Goal: Task Accomplishment & Management: Manage account settings

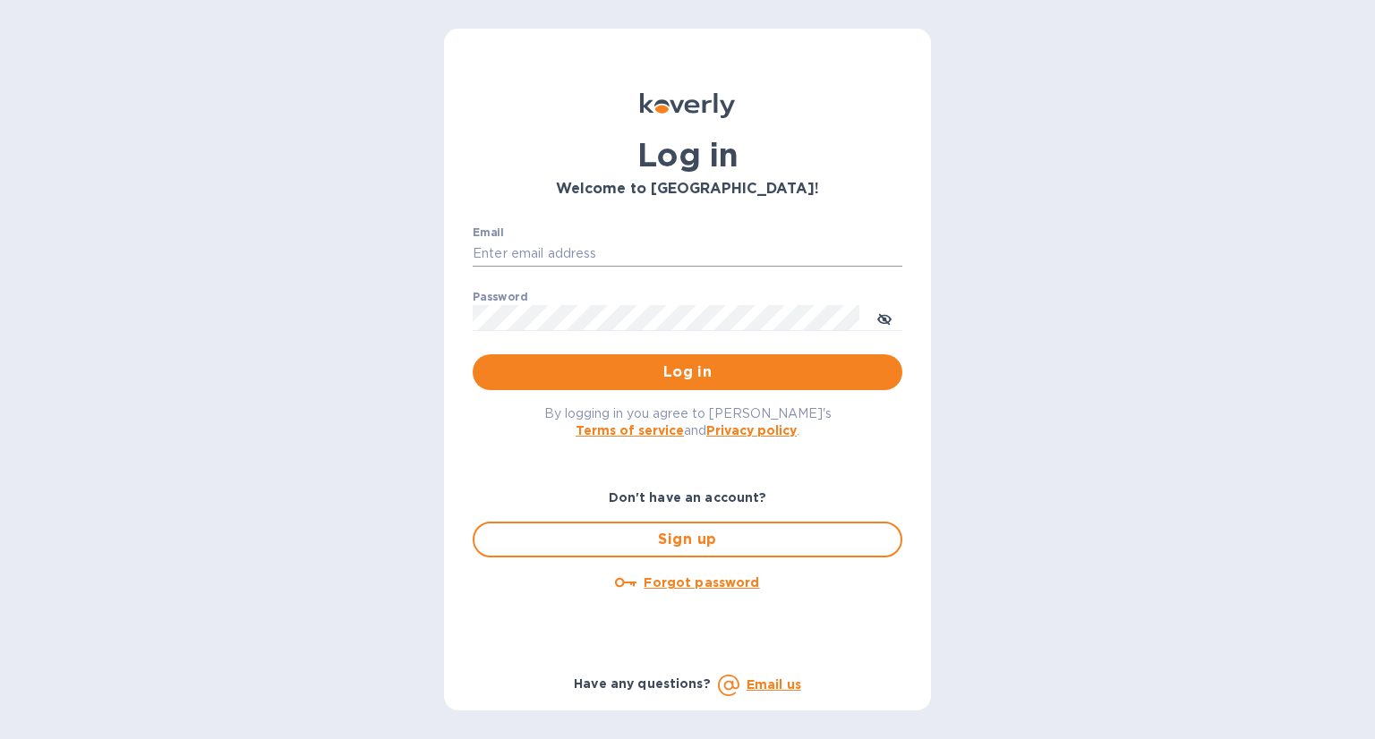
click at [600, 250] on input "Email" at bounding box center [688, 254] width 430 height 27
type input "betty.lu@funtechinnovation.com"
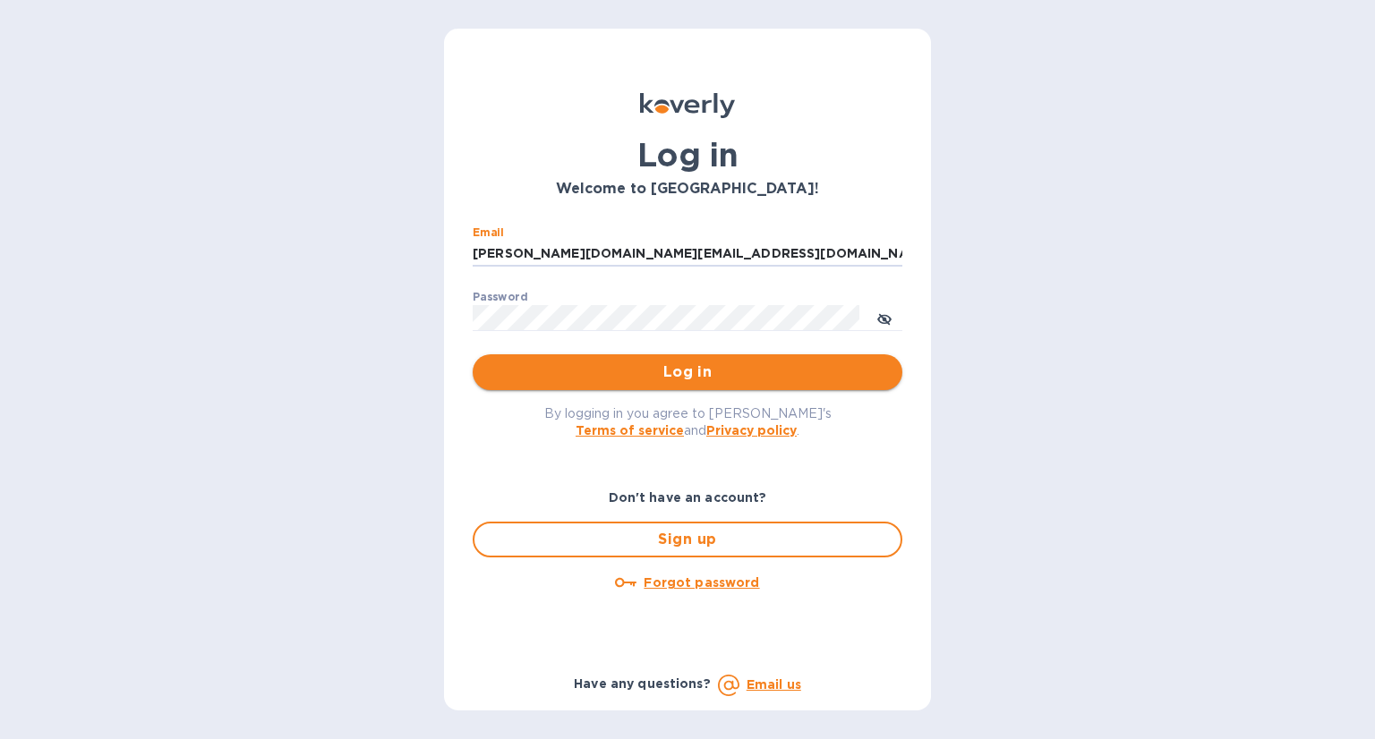
click at [702, 371] on span "Log in" at bounding box center [687, 372] width 401 height 21
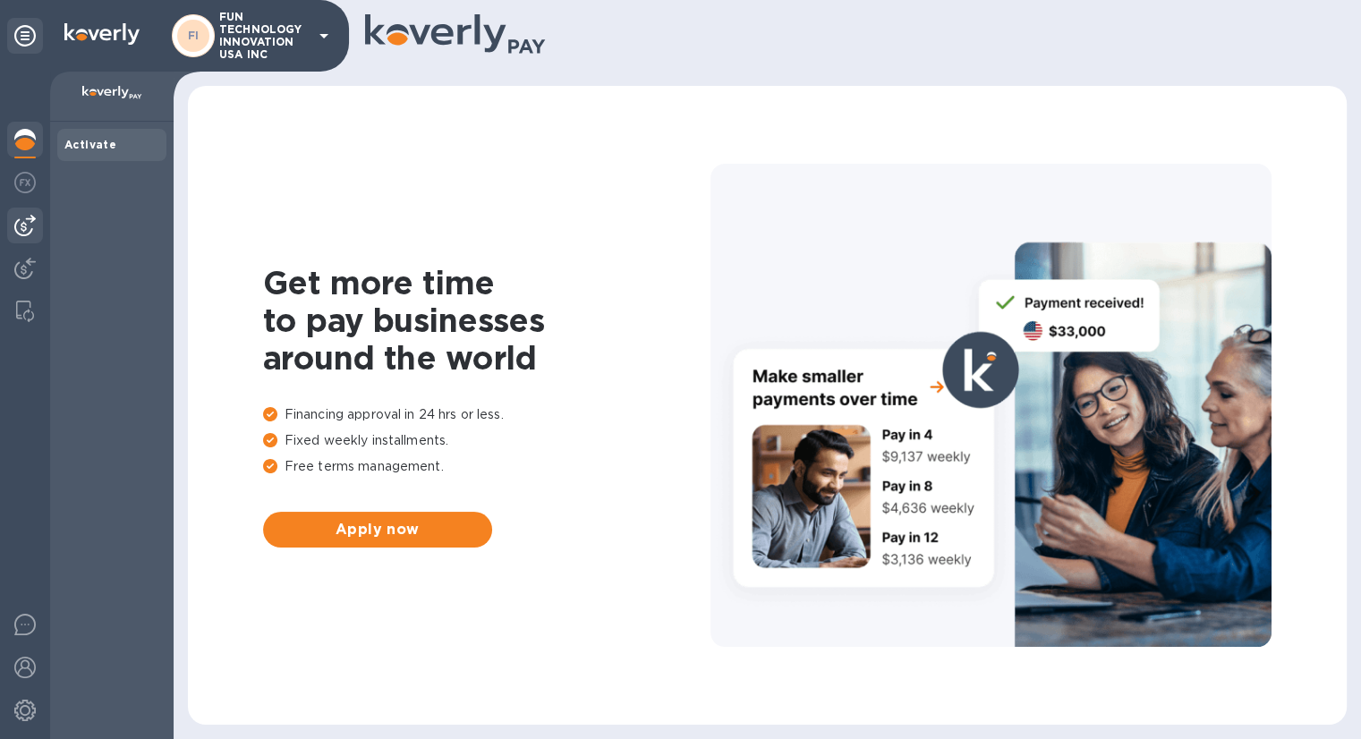
click at [18, 225] on img at bounding box center [24, 225] width 21 height 21
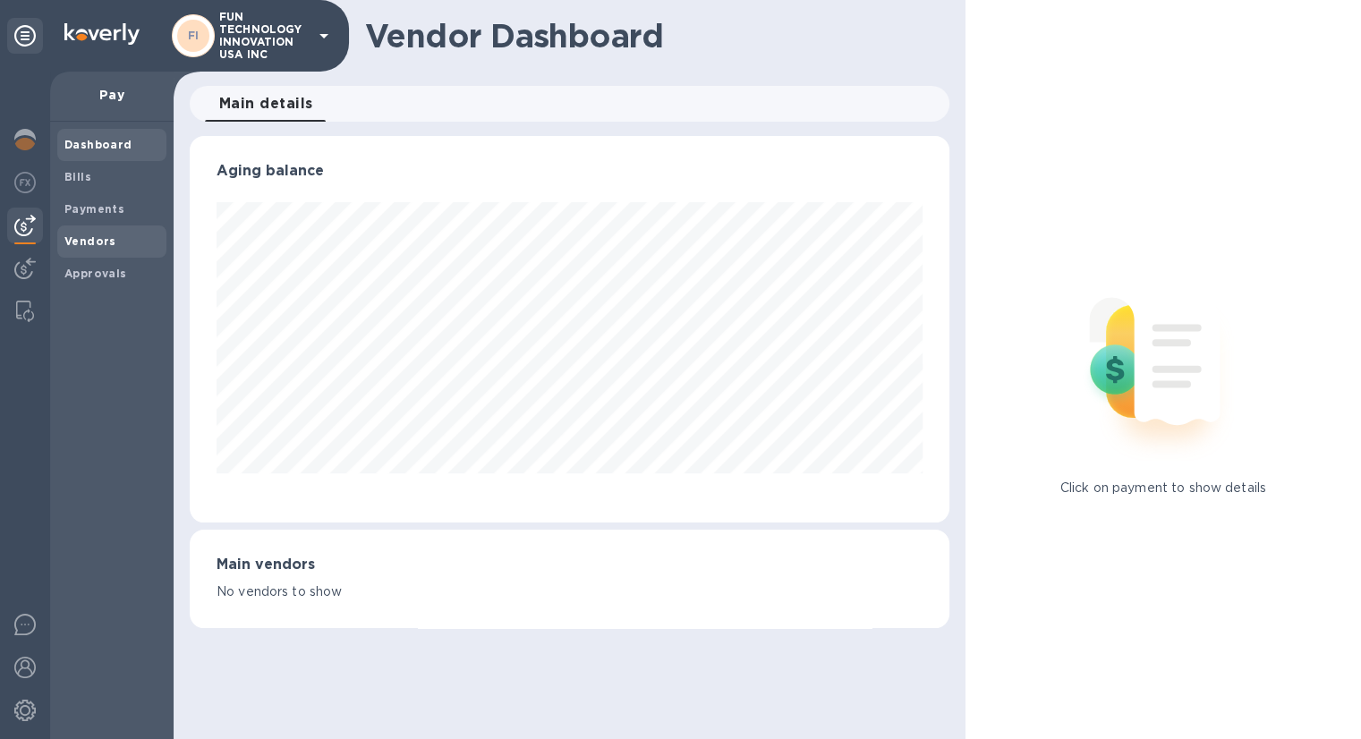
scroll to position [387, 759]
click at [102, 237] on b "Vendors" at bounding box center [90, 240] width 52 height 13
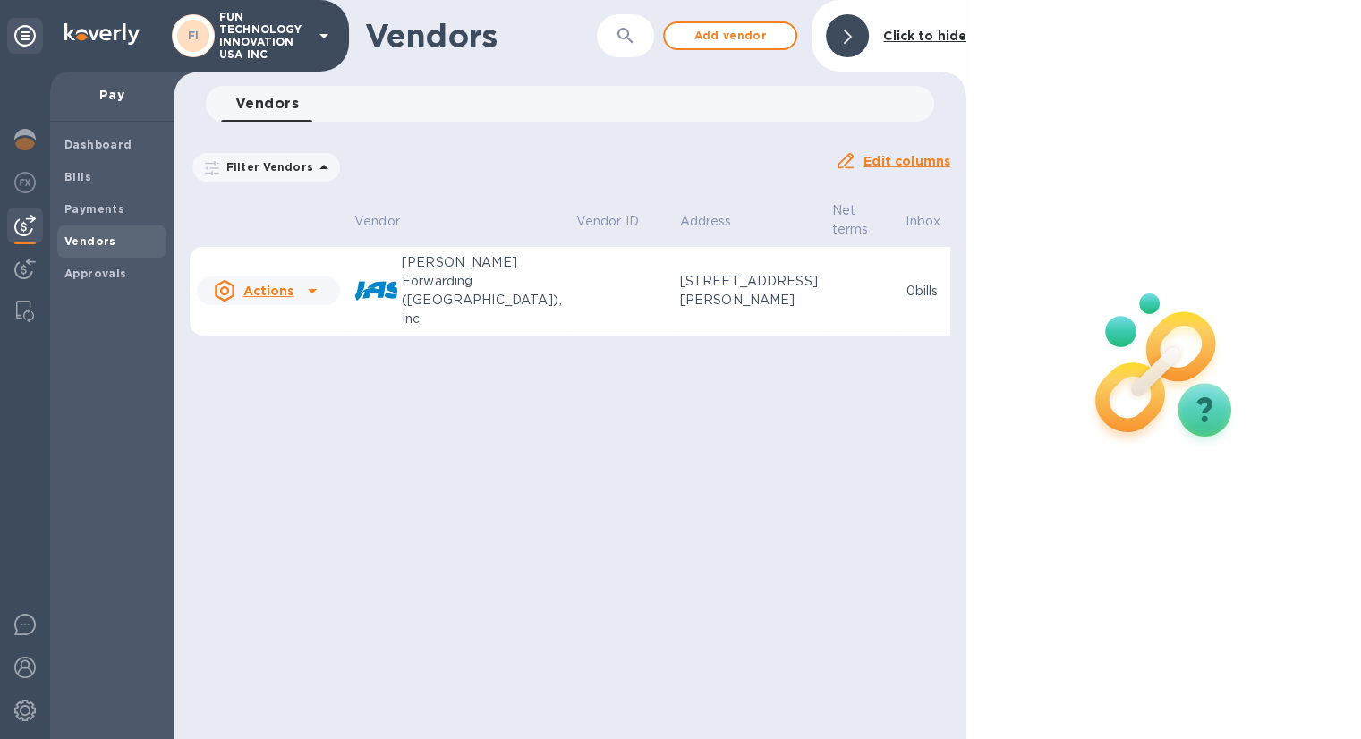
scroll to position [0, 55]
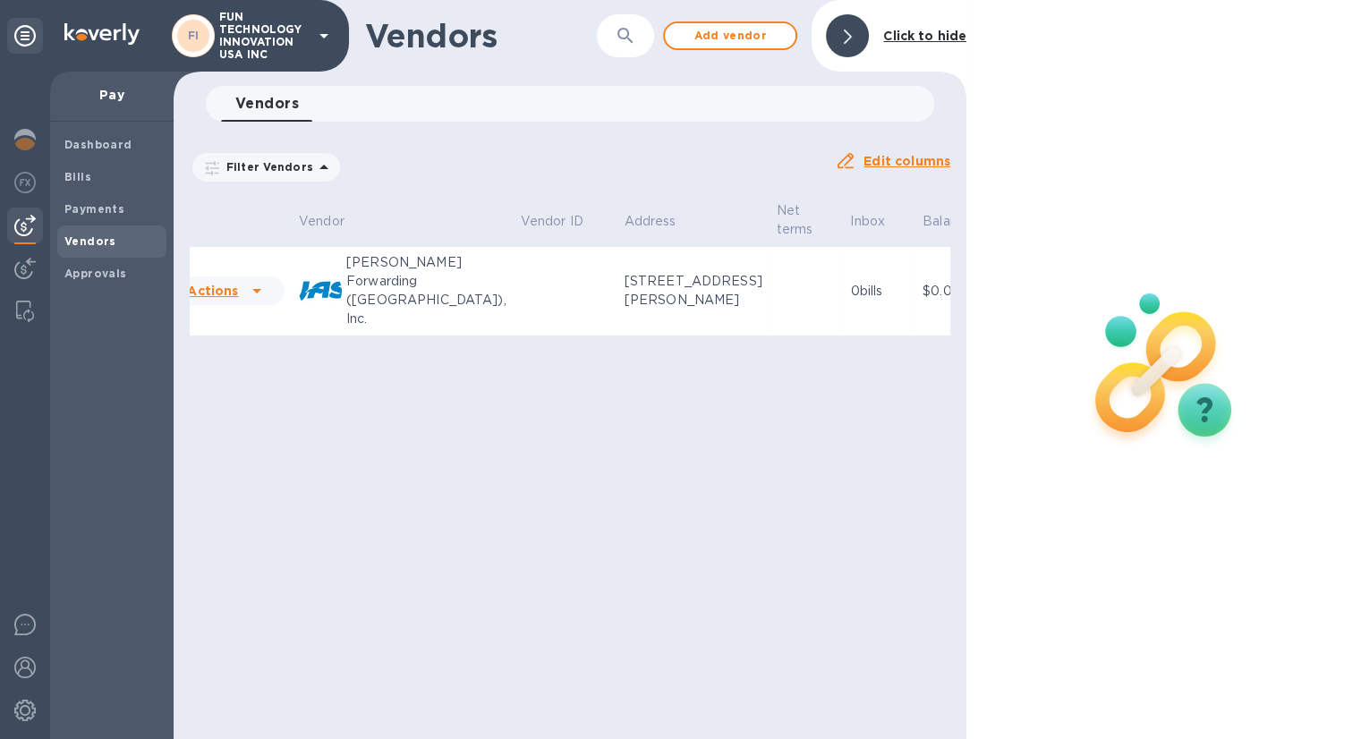
click at [401, 293] on p "[PERSON_NAME] Forwarding ([GEOGRAPHIC_DATA]), Inc." at bounding box center [426, 290] width 160 height 75
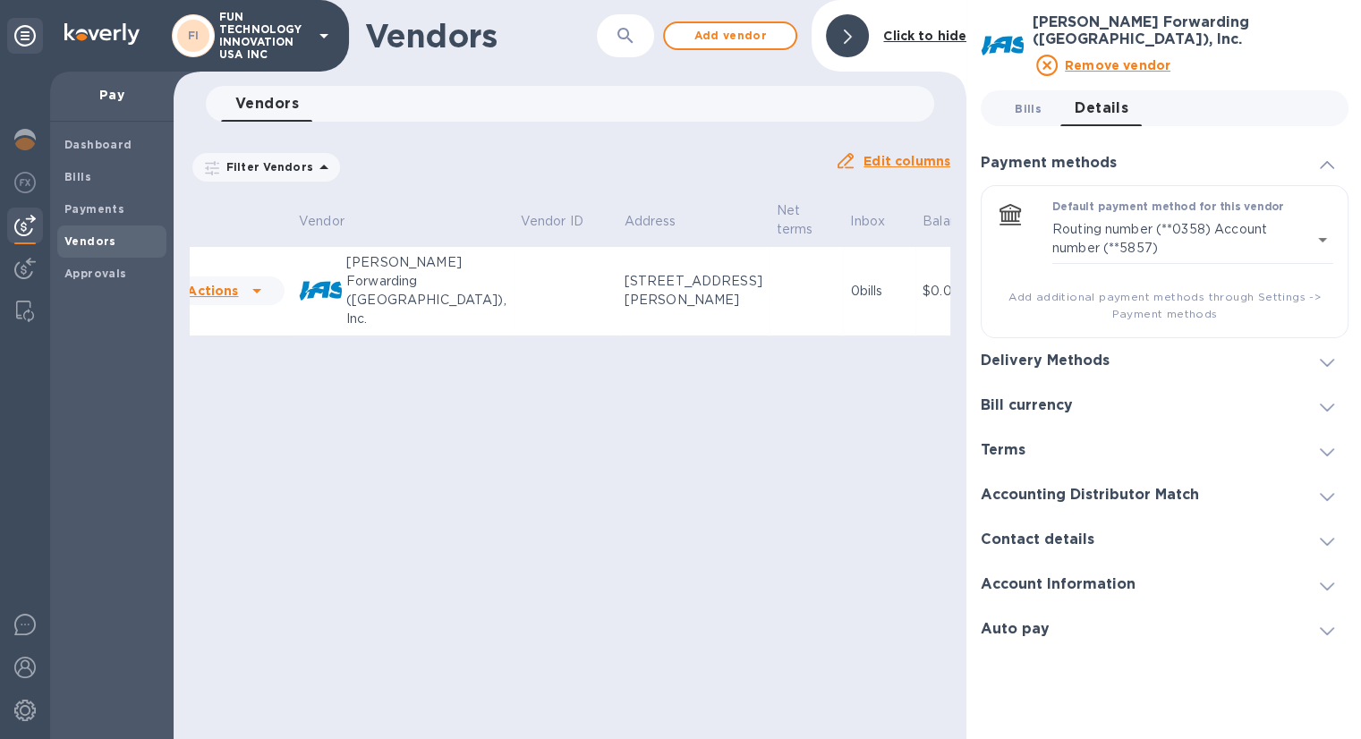
click at [1027, 99] on span "Bills 0" at bounding box center [1028, 108] width 27 height 19
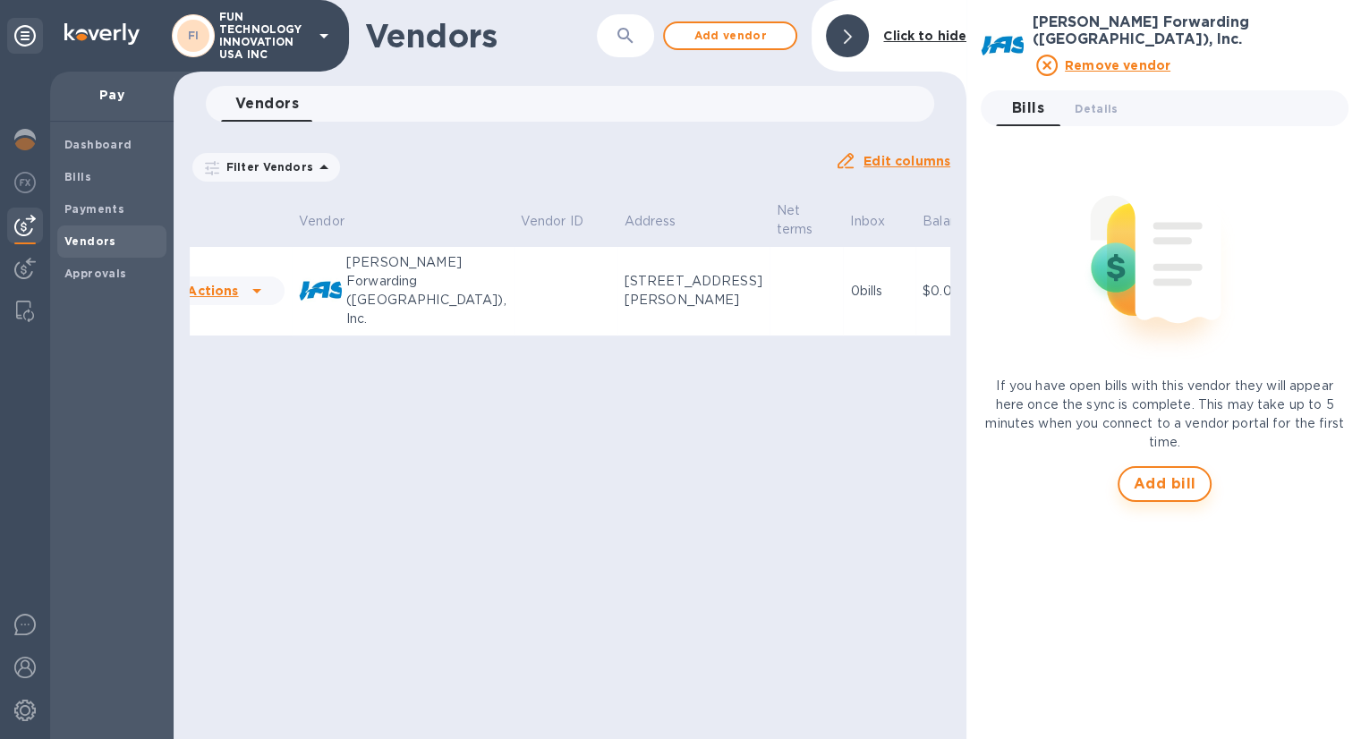
click at [1164, 473] on span "Add bill" at bounding box center [1165, 483] width 63 height 21
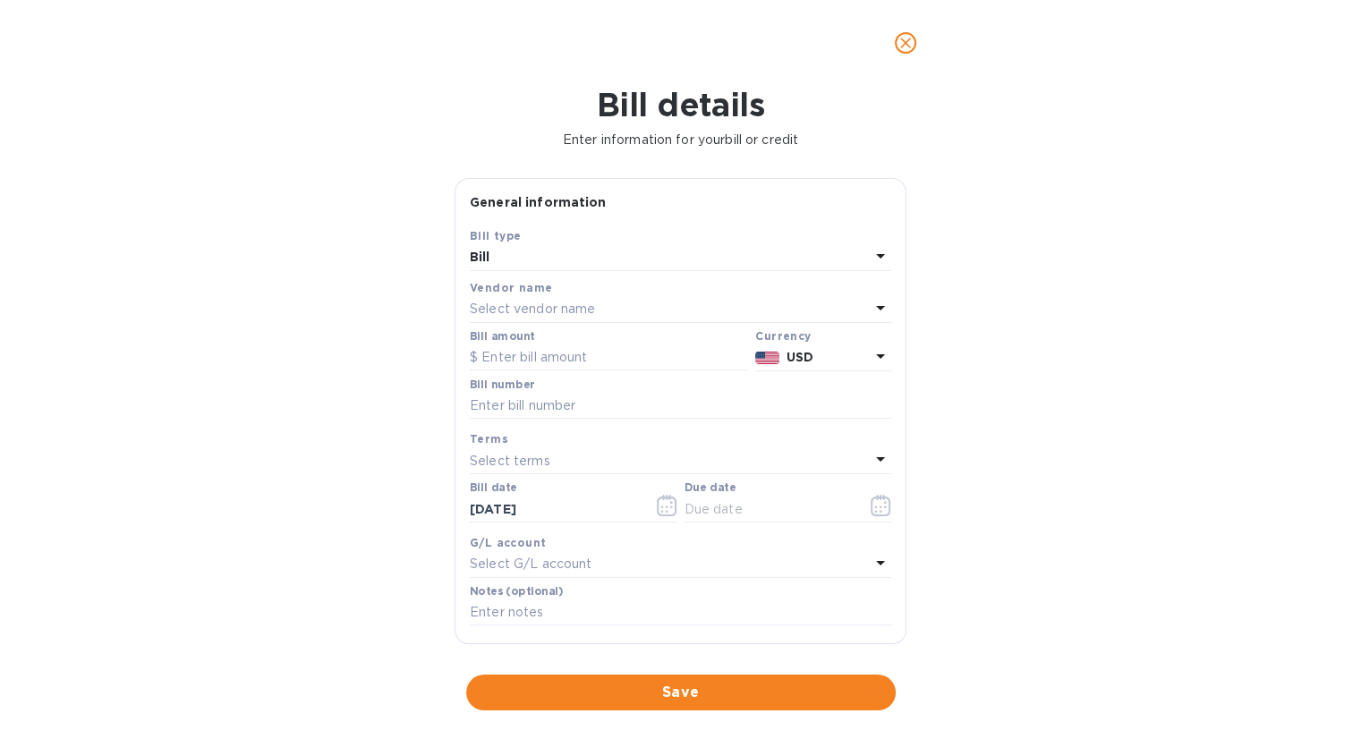
type input "[DATE]"
click at [495, 364] on input "text" at bounding box center [609, 358] width 278 height 27
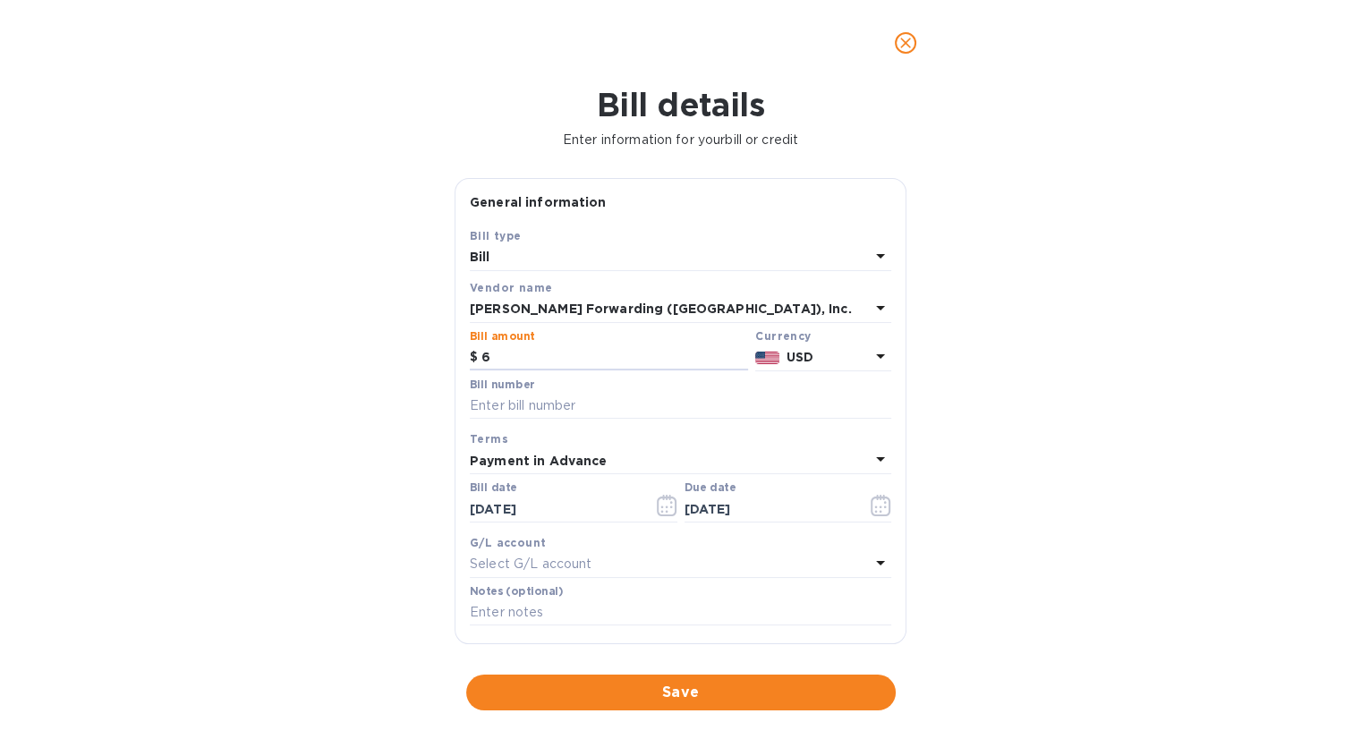
paste input ",409.60"
type input "6,409.60"
click at [530, 412] on input "text" at bounding box center [680, 406] width 421 height 27
paste input "BWLECAN58967557"
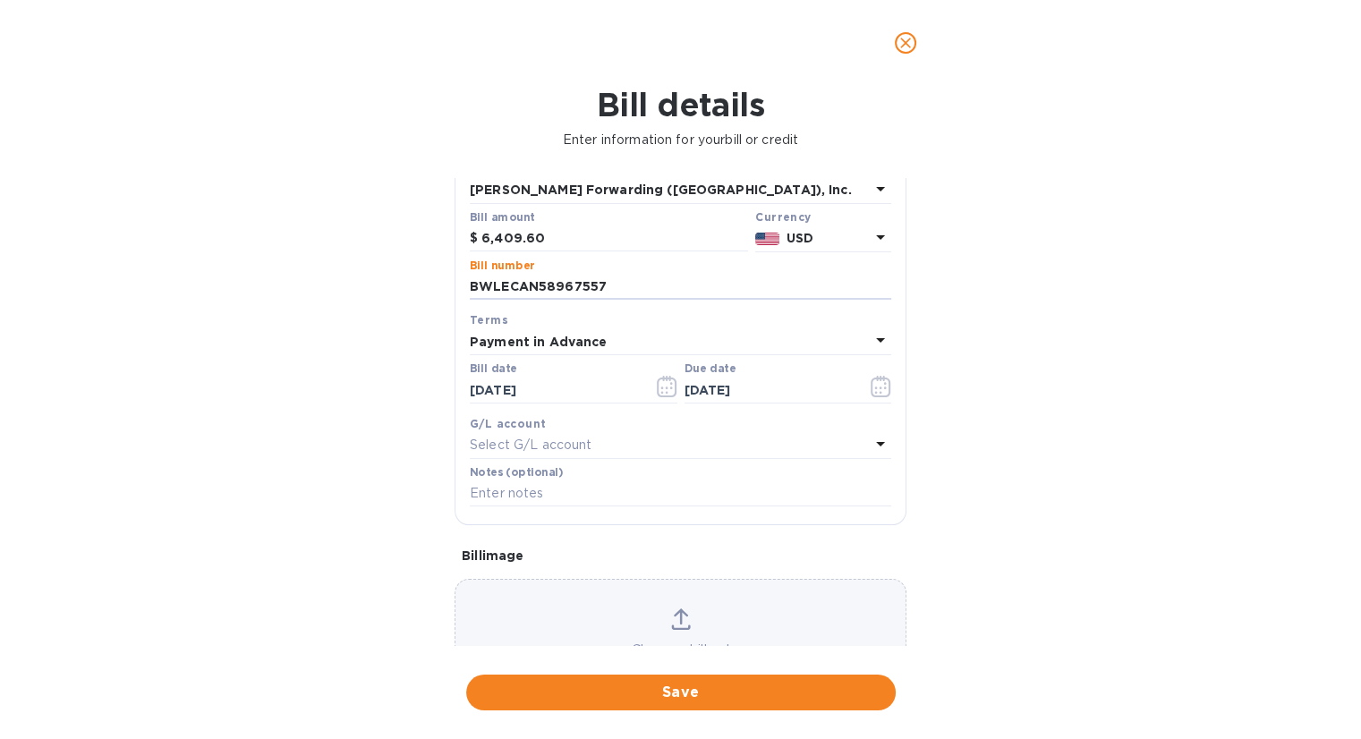
scroll to position [204, 0]
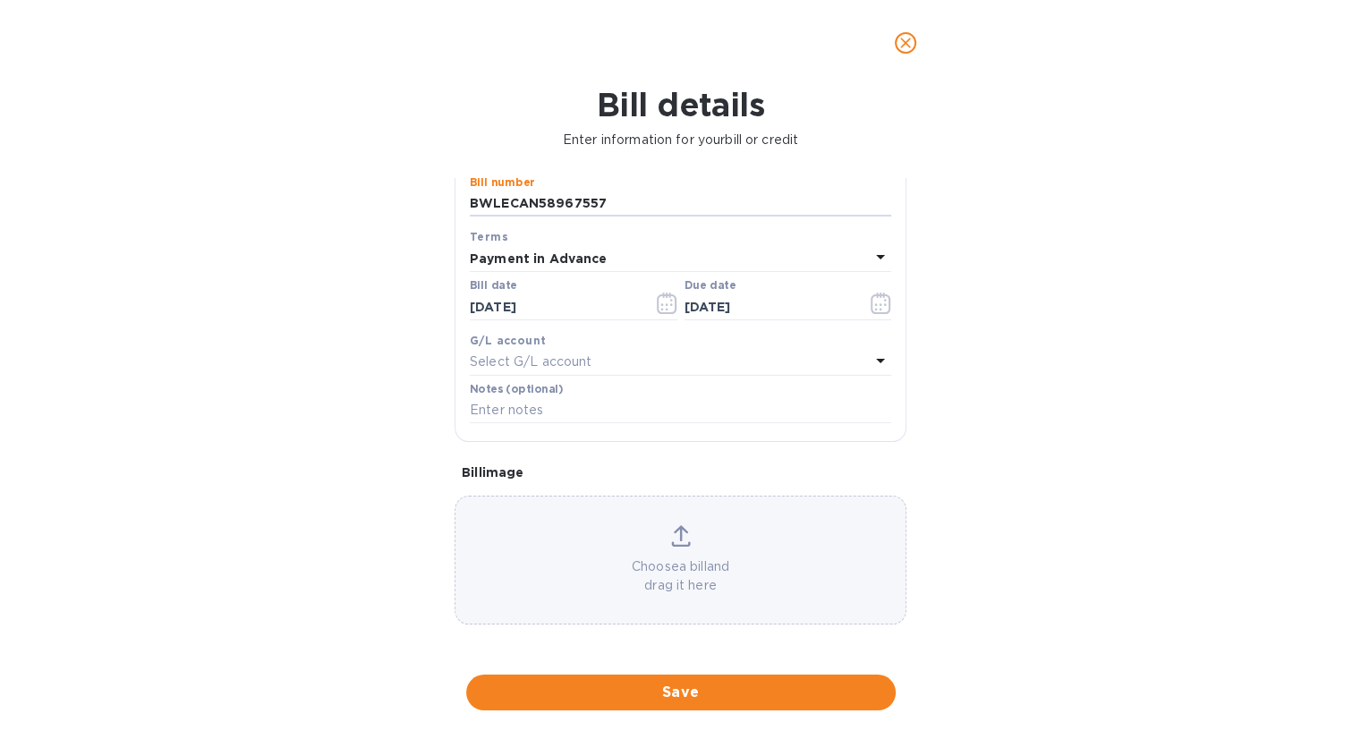
type input "BWLECAN58967557"
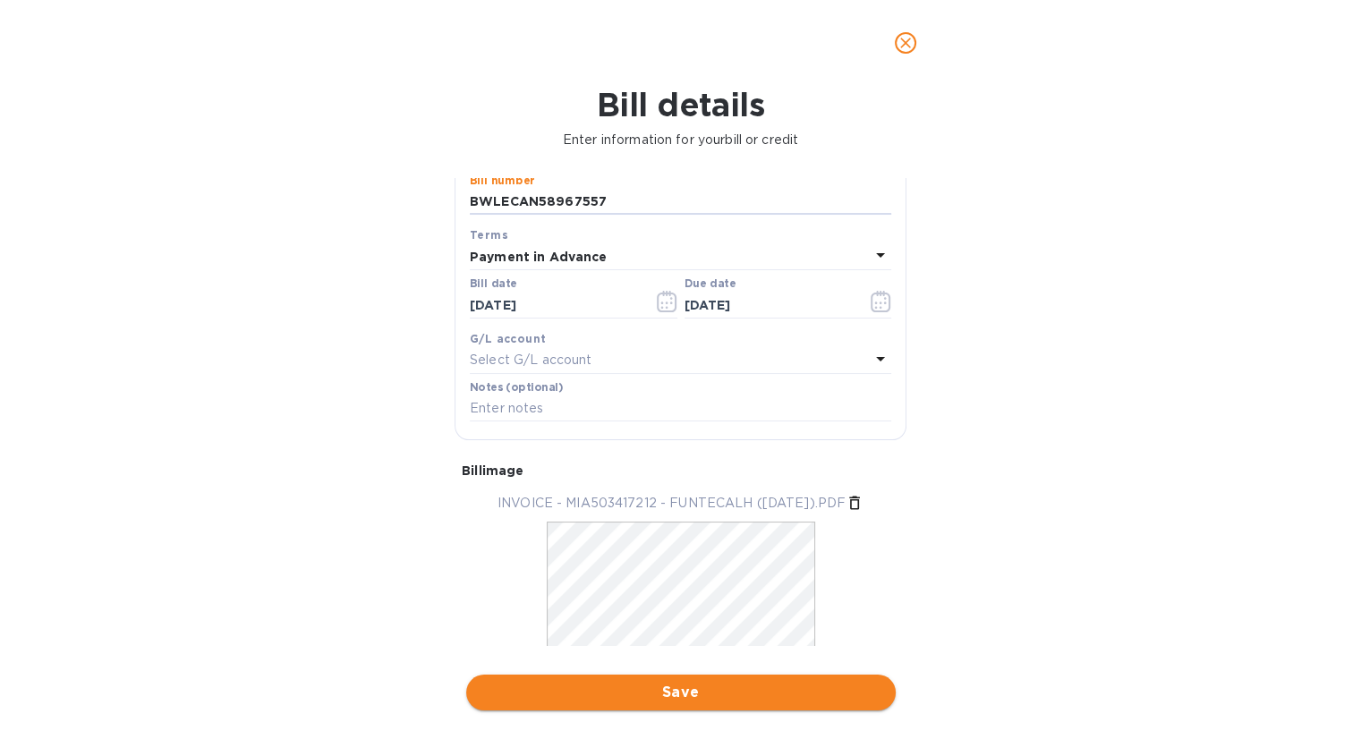
click at [694, 697] on span "Save" at bounding box center [681, 692] width 401 height 21
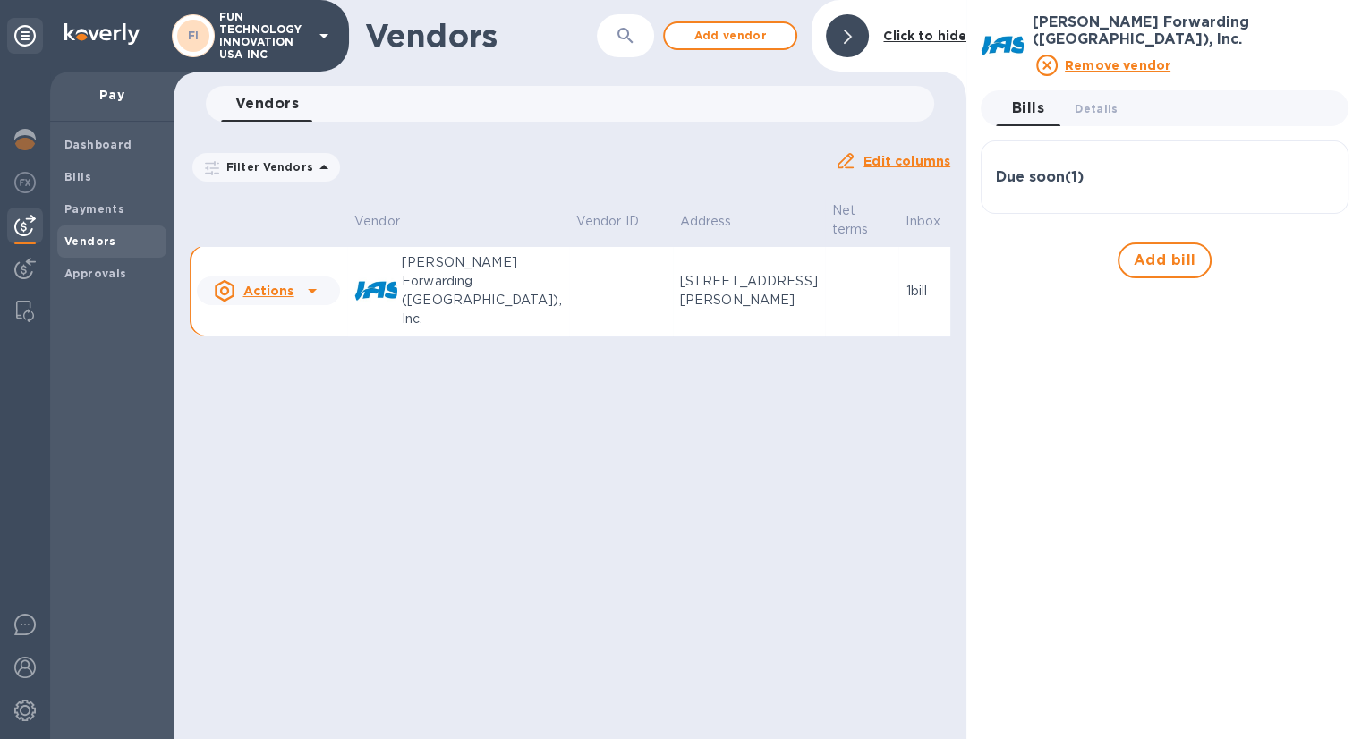
click at [1078, 169] on h3 "Due soon ( 1 )" at bounding box center [1040, 177] width 88 height 17
click at [1114, 168] on div "Due soon ( 1 )" at bounding box center [1164, 177] width 337 height 43
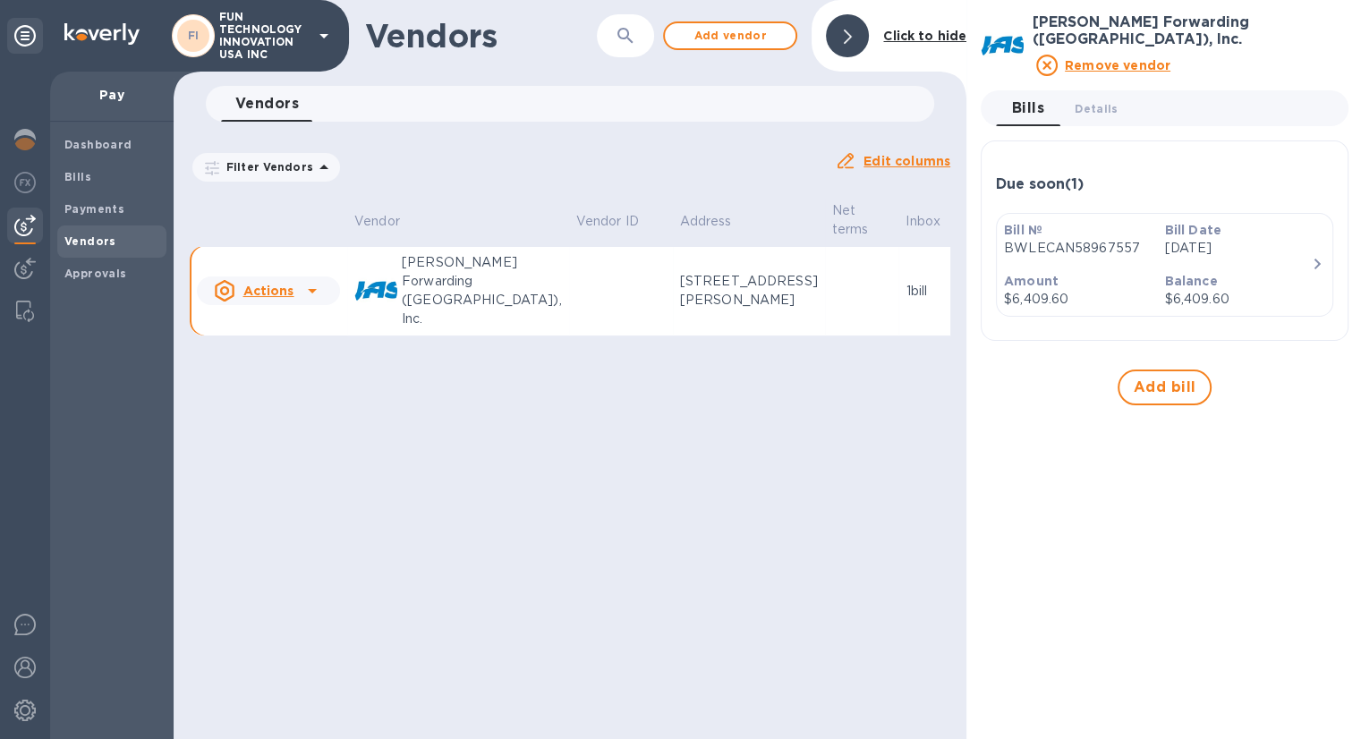
click at [1265, 239] on p "[DATE]" at bounding box center [1237, 248] width 146 height 19
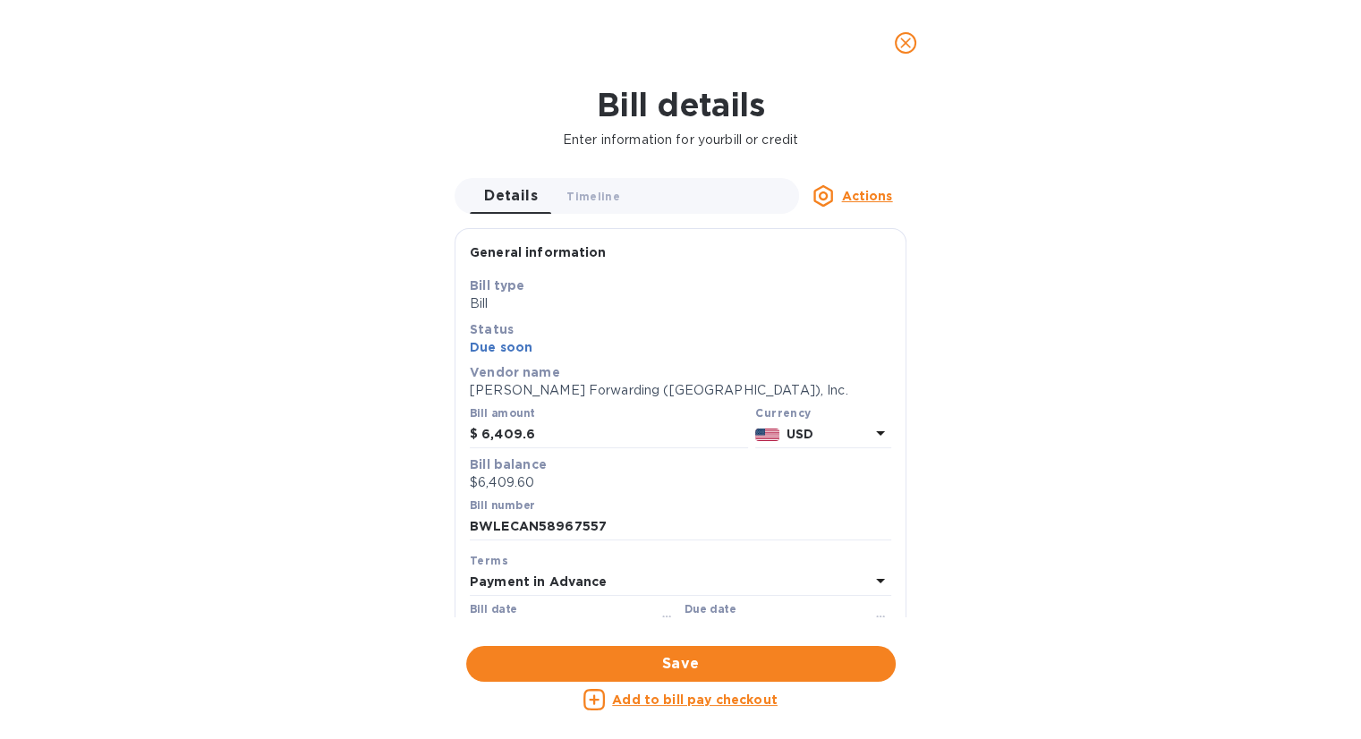
click at [653, 702] on u "Add to bill pay checkout" at bounding box center [695, 700] width 166 height 14
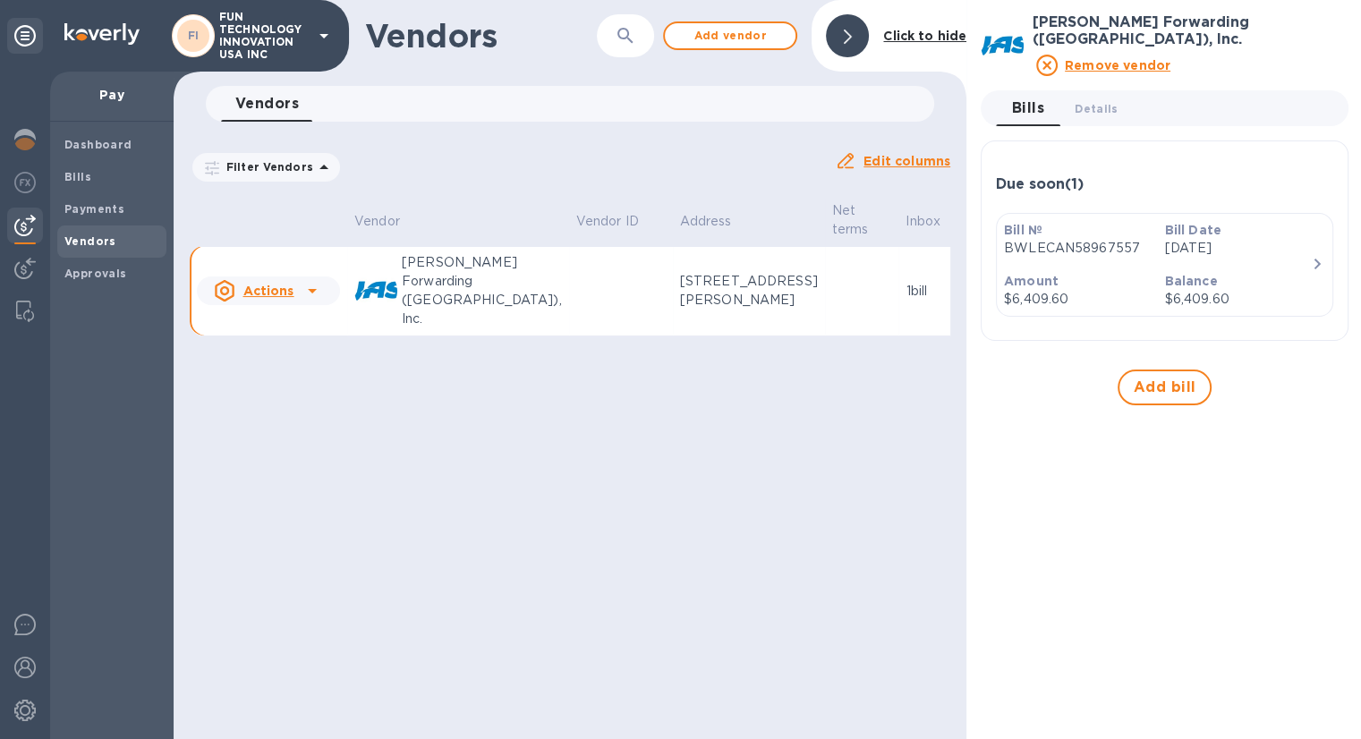
click at [1128, 239] on p "BWLECAN58967557" at bounding box center [1077, 248] width 146 height 19
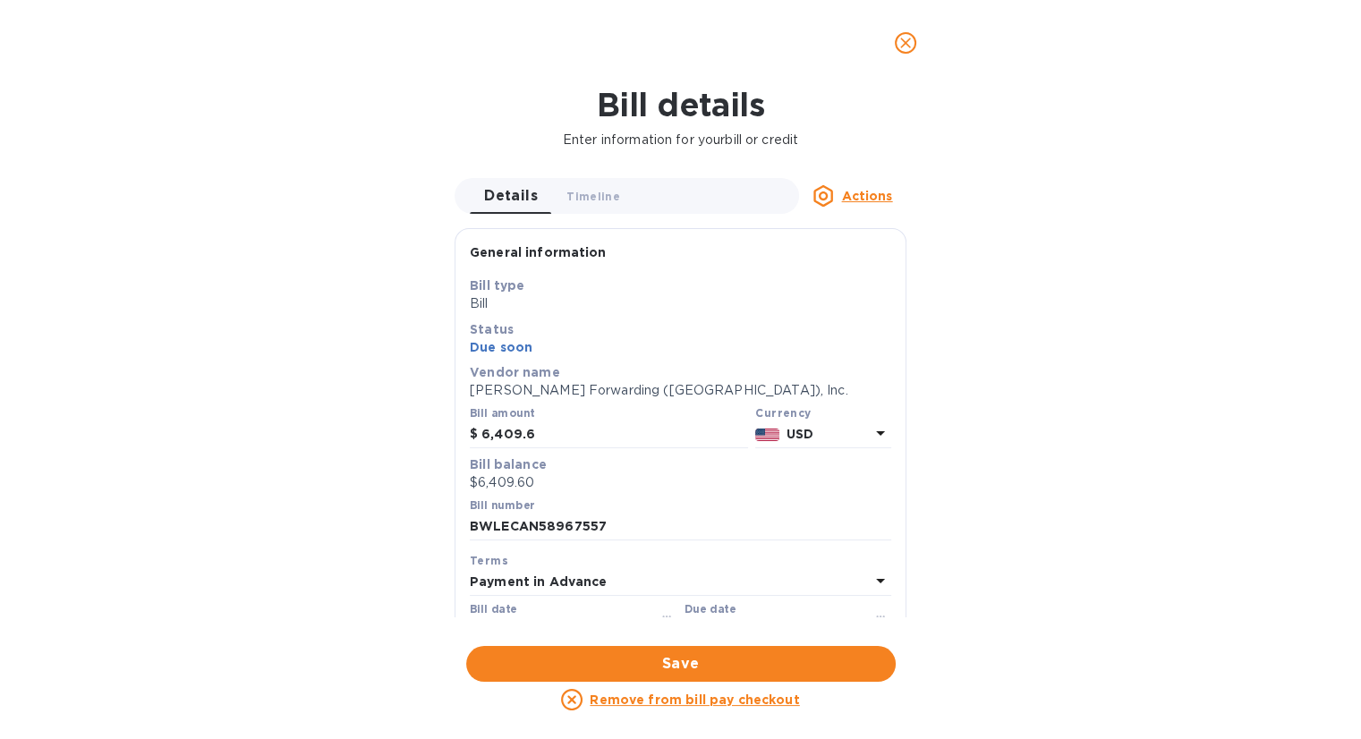
scroll to position [0, 0]
click at [907, 47] on icon "close" at bounding box center [906, 43] width 18 height 18
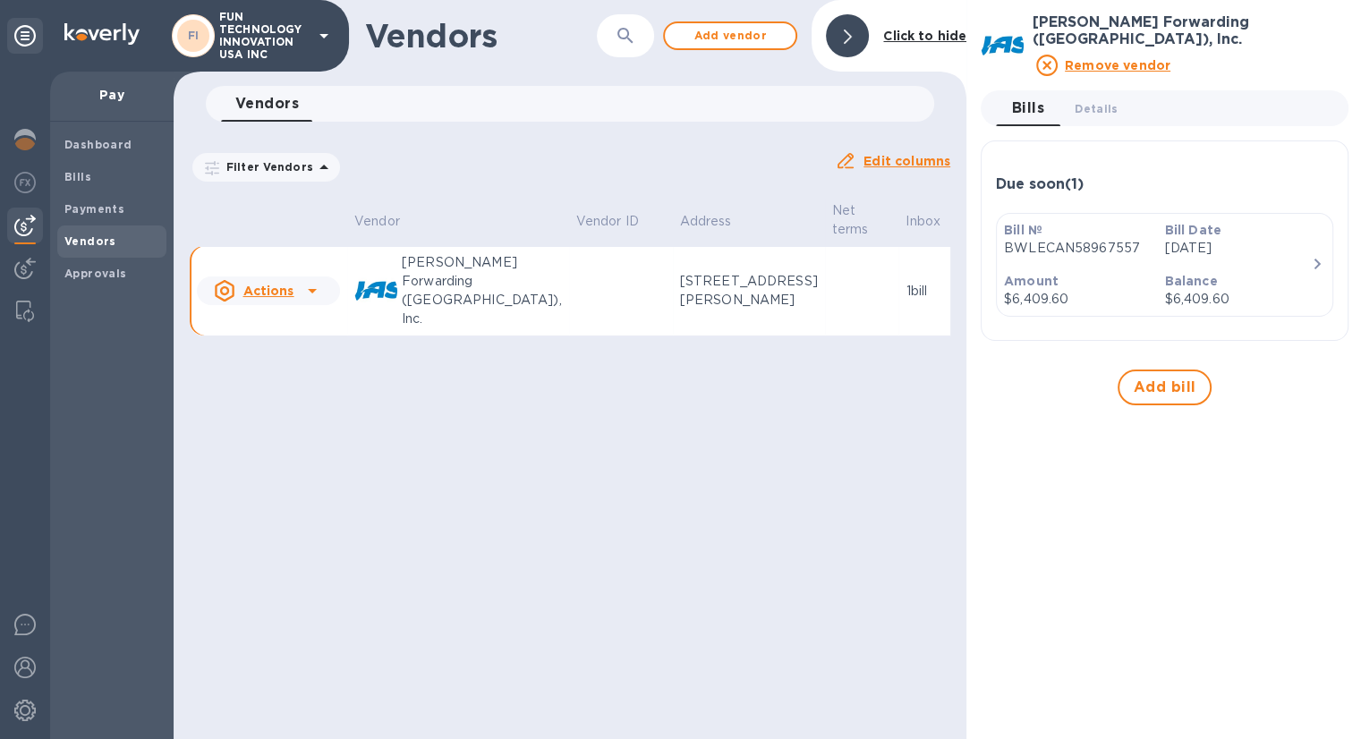
click at [396, 488] on div "Vendors ​ Add vendor Click to hide Vendors 0 Filter Vendors Auto pay: All Edit …" at bounding box center [570, 369] width 793 height 739
click at [84, 202] on b "Payments" at bounding box center [94, 208] width 60 height 13
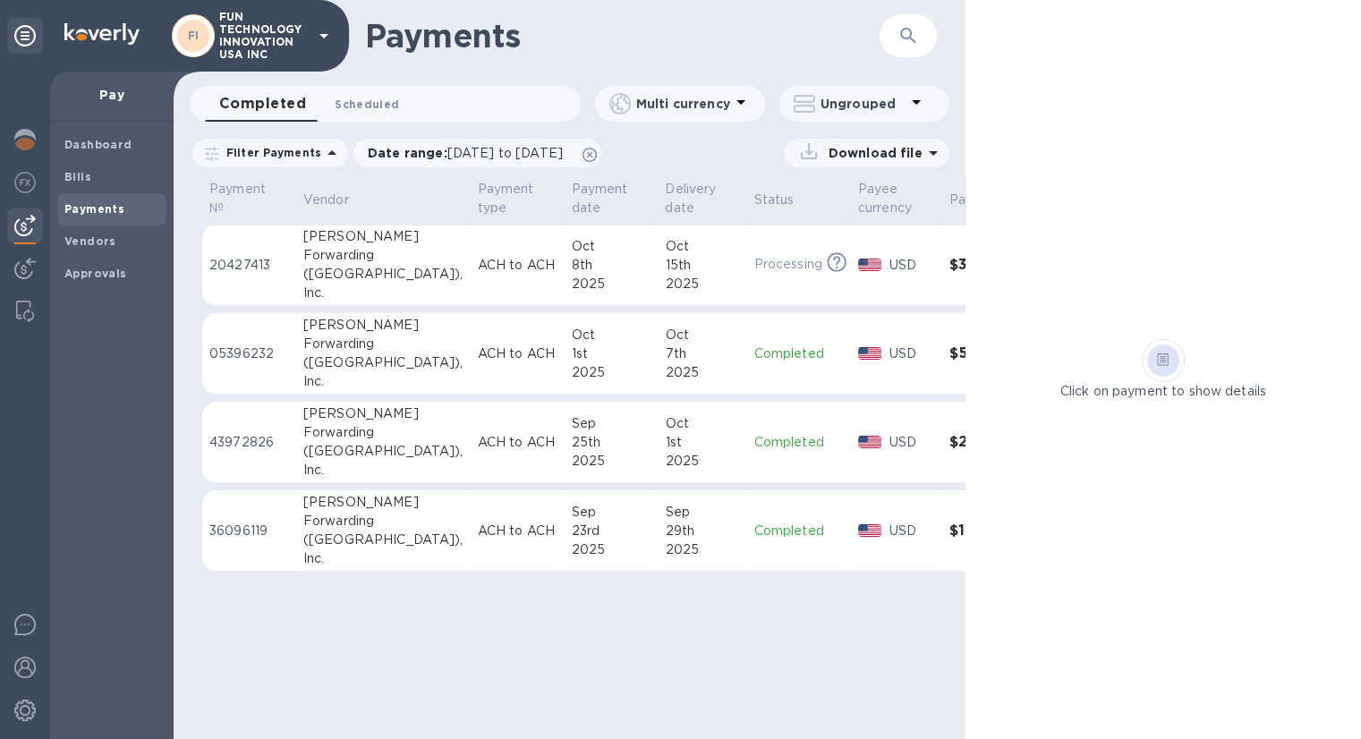
click at [368, 96] on span "Scheduled 0" at bounding box center [367, 104] width 64 height 19
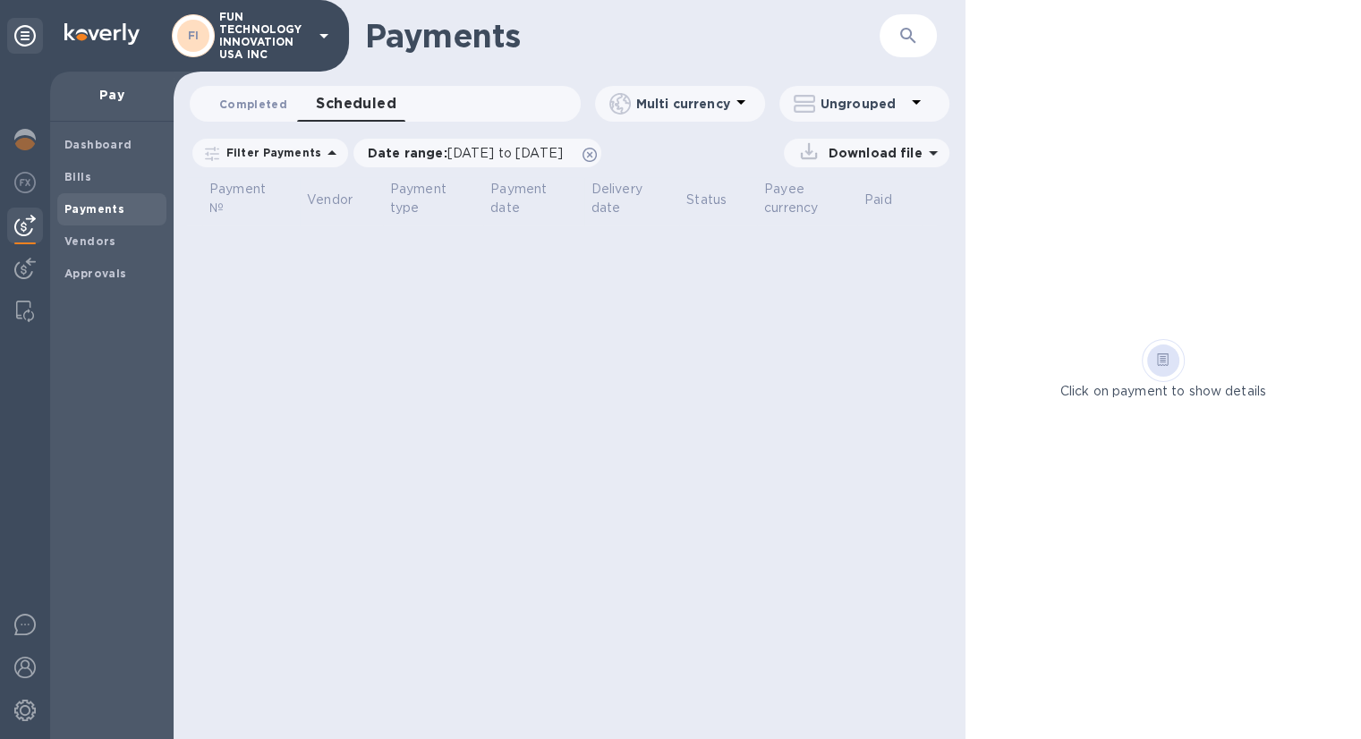
click at [270, 107] on span "Completed 0" at bounding box center [253, 104] width 68 height 19
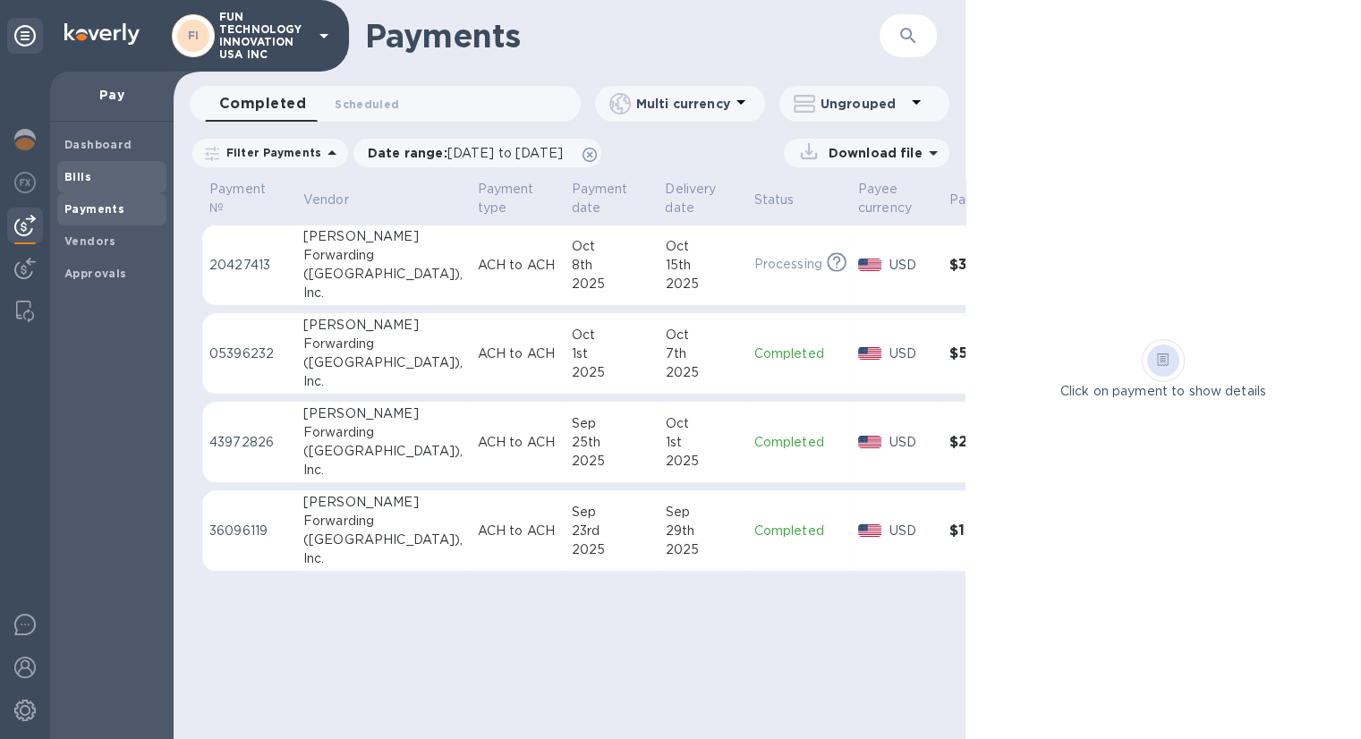
click at [111, 176] on span "Bills" at bounding box center [111, 177] width 95 height 18
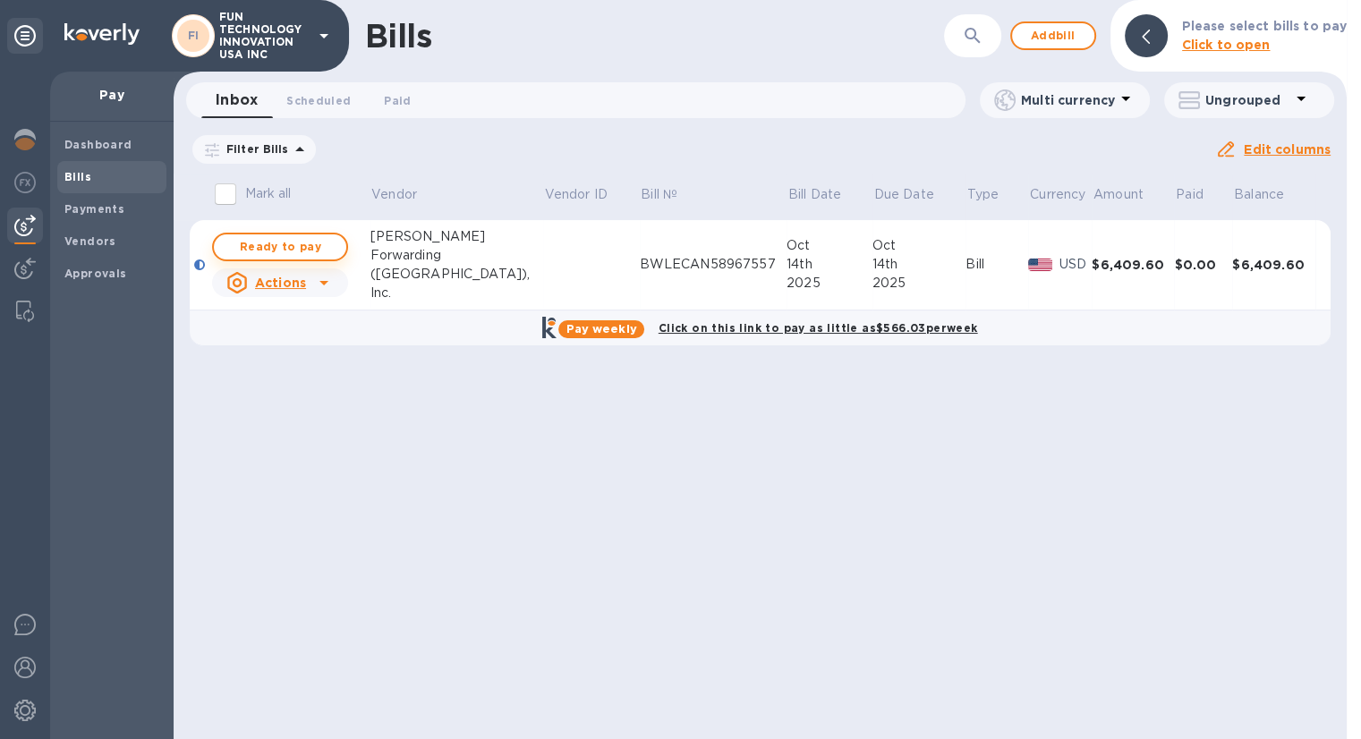
click at [302, 244] on span "Ready to pay" at bounding box center [280, 246] width 104 height 21
checkbox input "true"
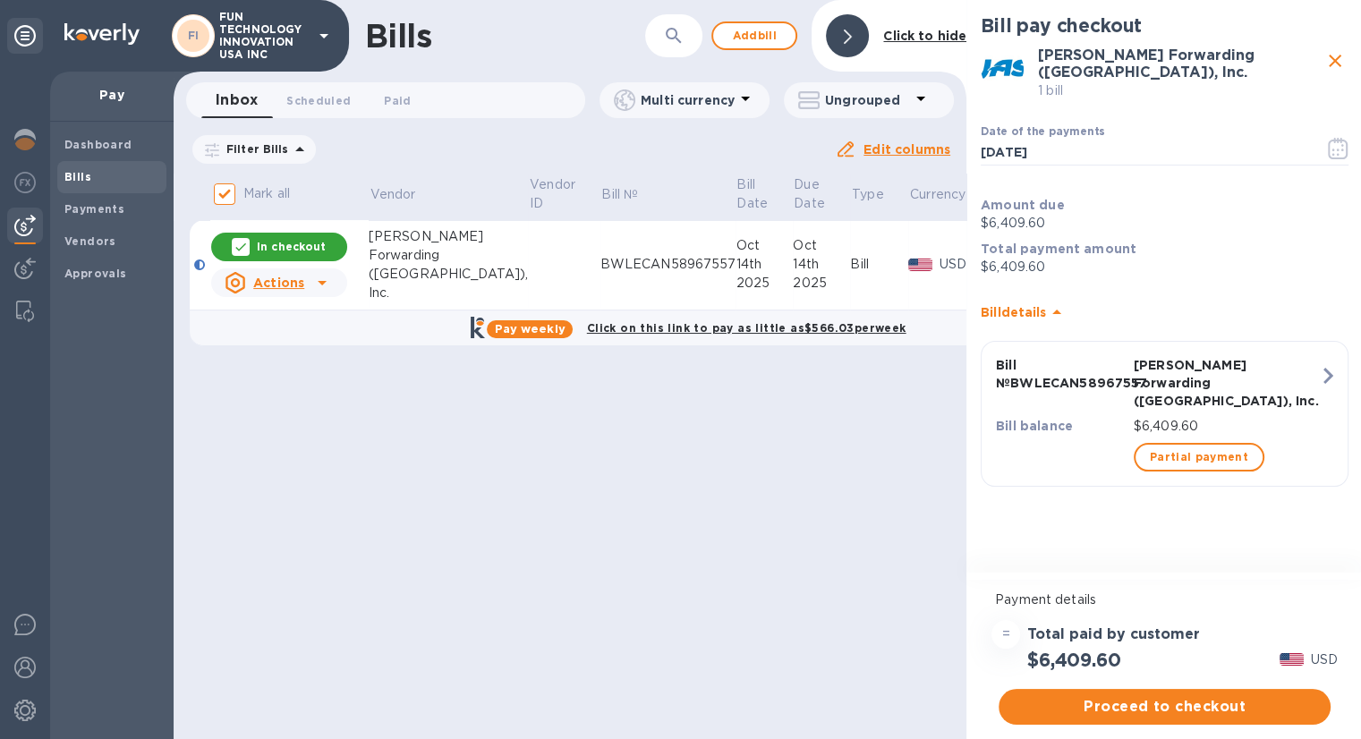
scroll to position [14, 0]
click at [1212, 698] on span "Proceed to checkout" at bounding box center [1164, 706] width 303 height 21
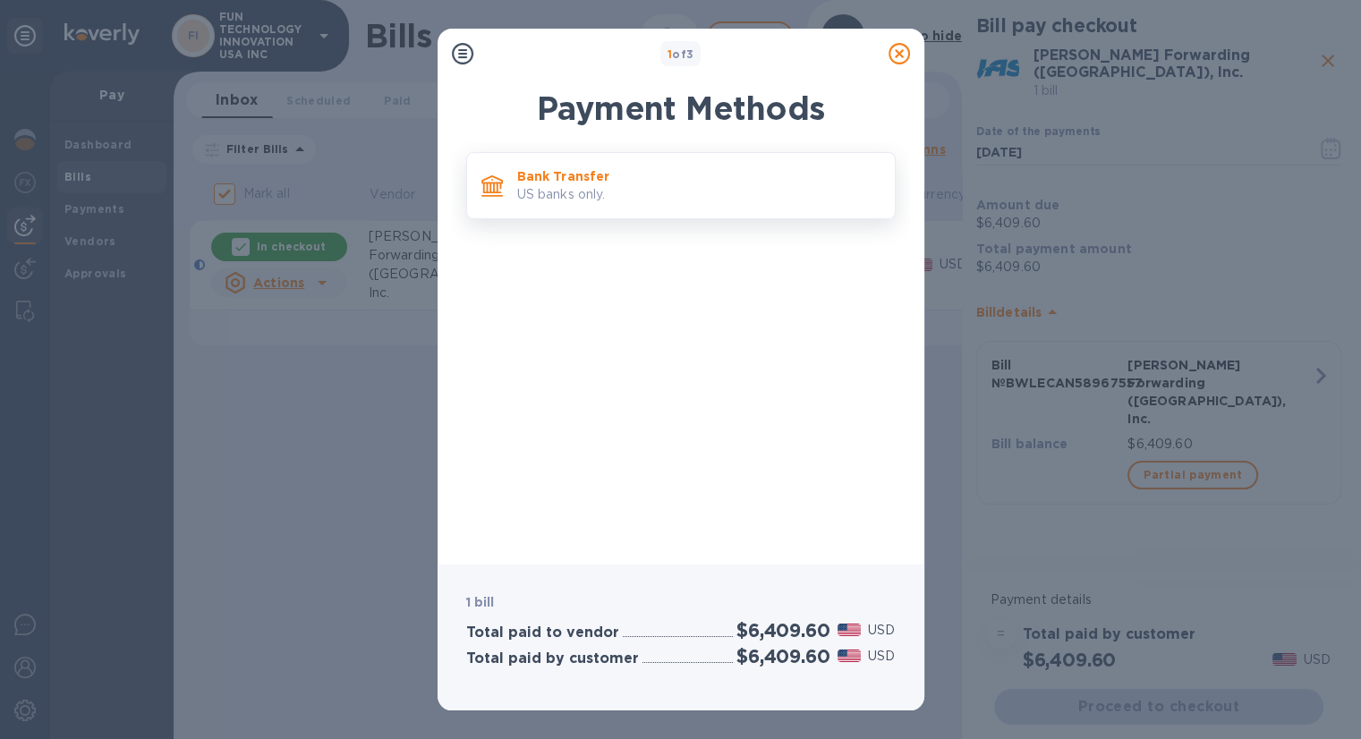
click at [638, 190] on p "US banks only." at bounding box center [698, 194] width 363 height 19
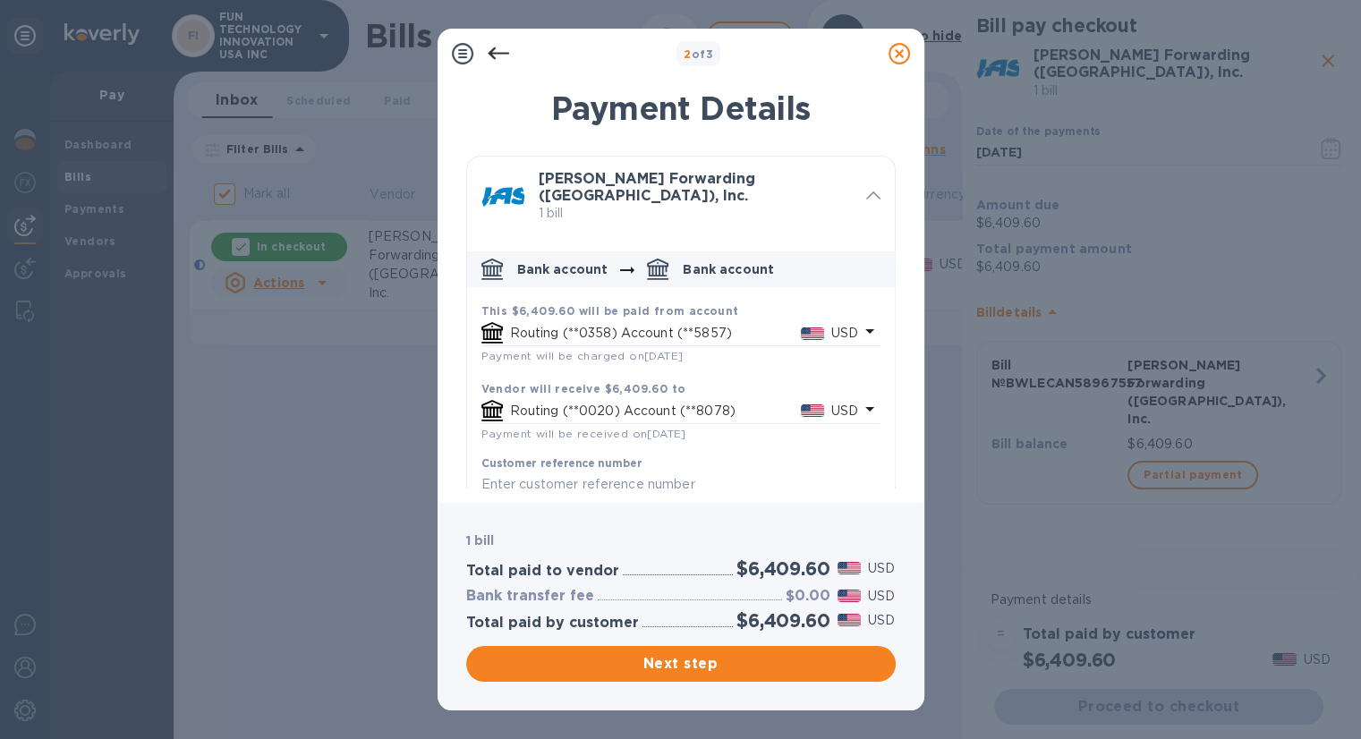
scroll to position [40, 0]
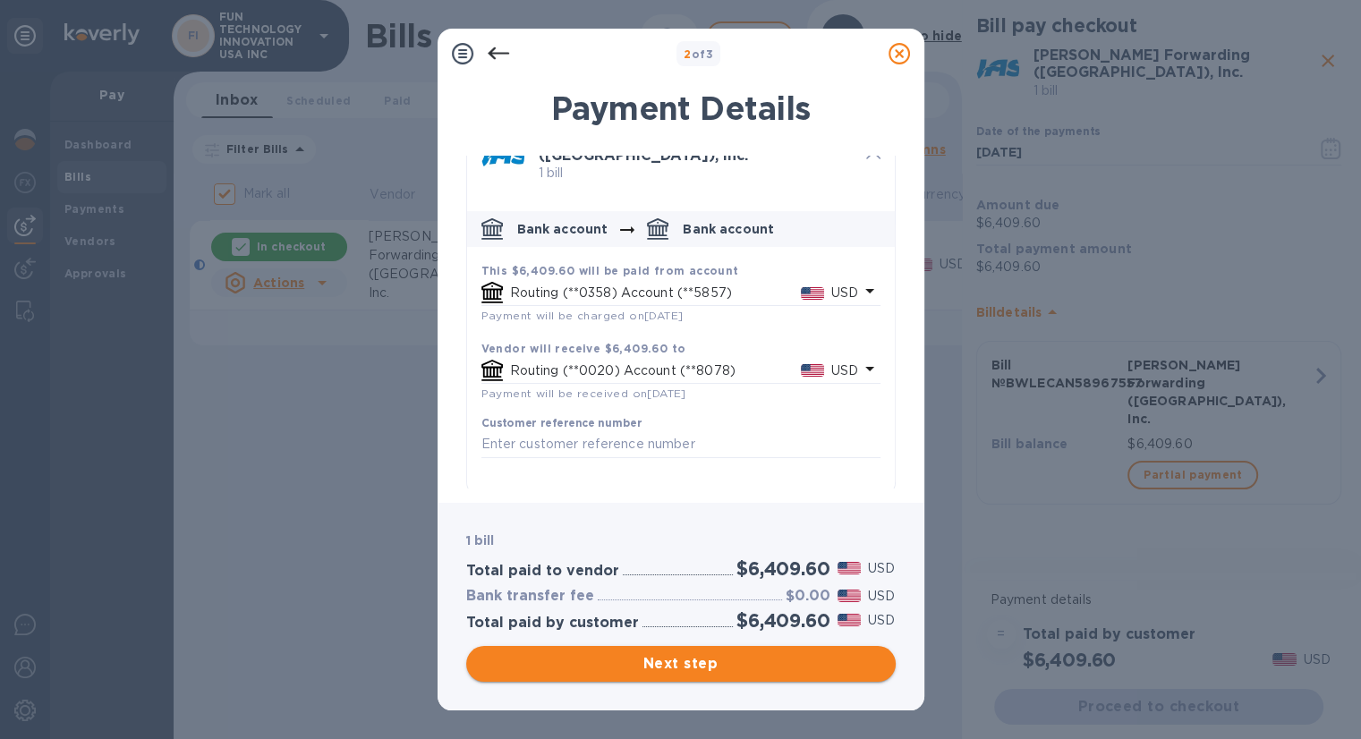
click at [698, 667] on span "Next step" at bounding box center [681, 663] width 401 height 21
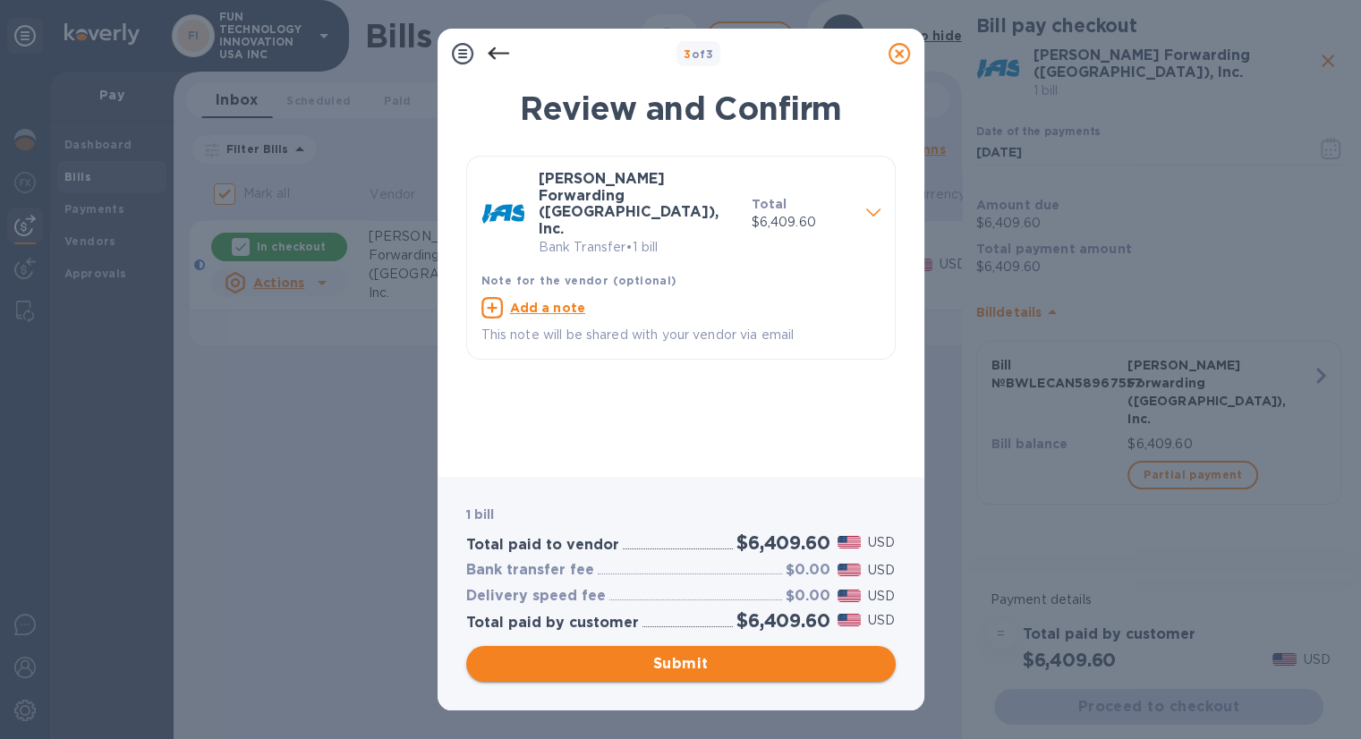
click at [721, 670] on span "Submit" at bounding box center [681, 663] width 401 height 21
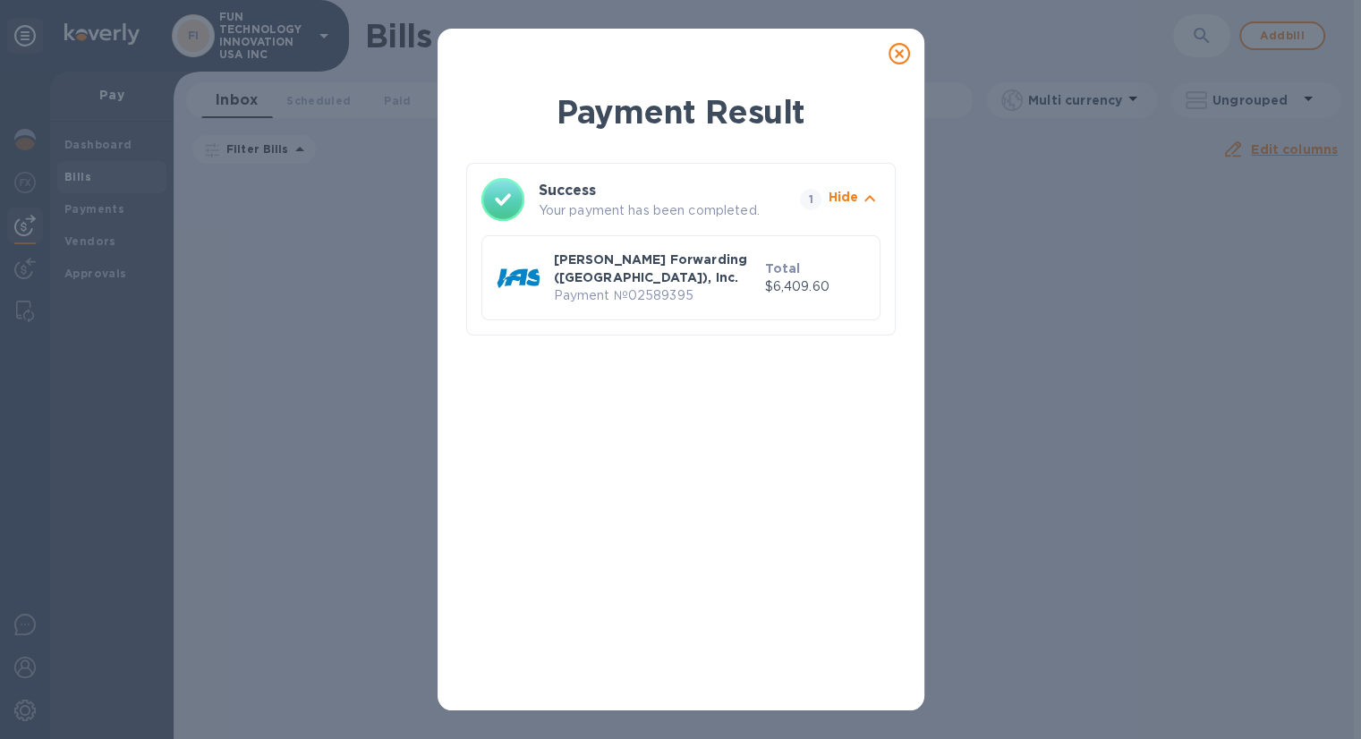
click at [901, 52] on icon at bounding box center [899, 53] width 21 height 21
